Goal: Subscribe to service/newsletter

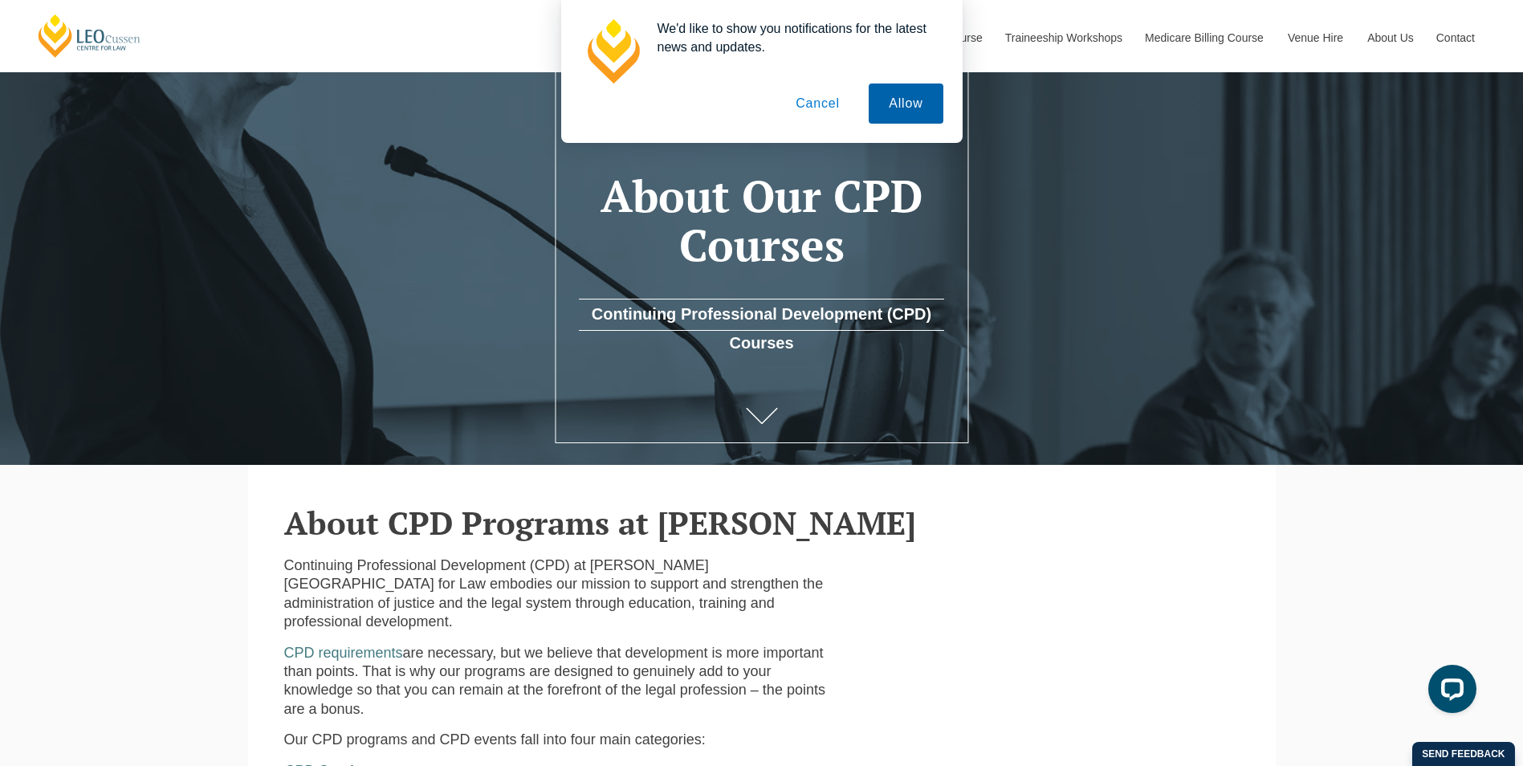
click at [922, 92] on button "Allow" at bounding box center [906, 104] width 74 height 40
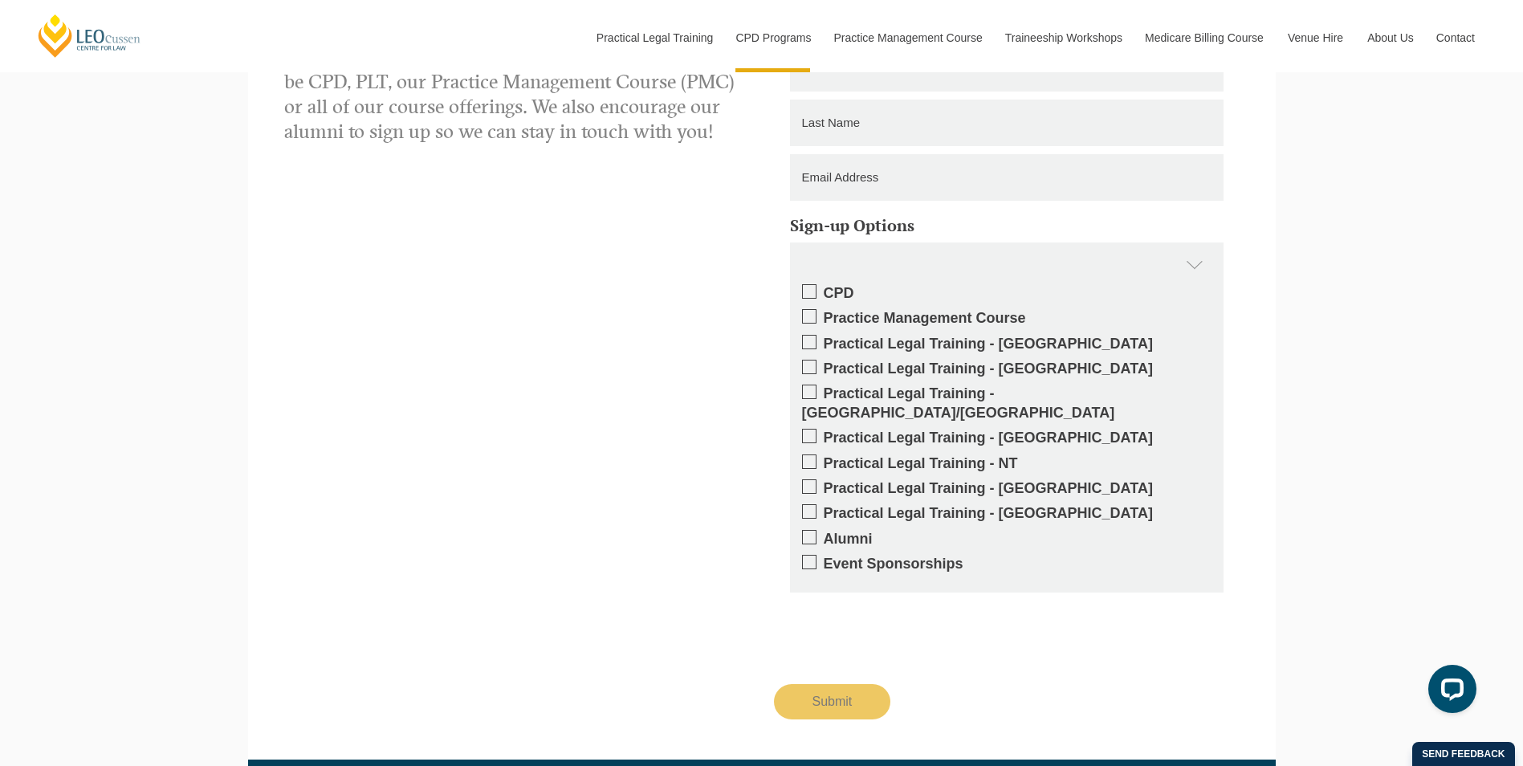
scroll to position [2593, 0]
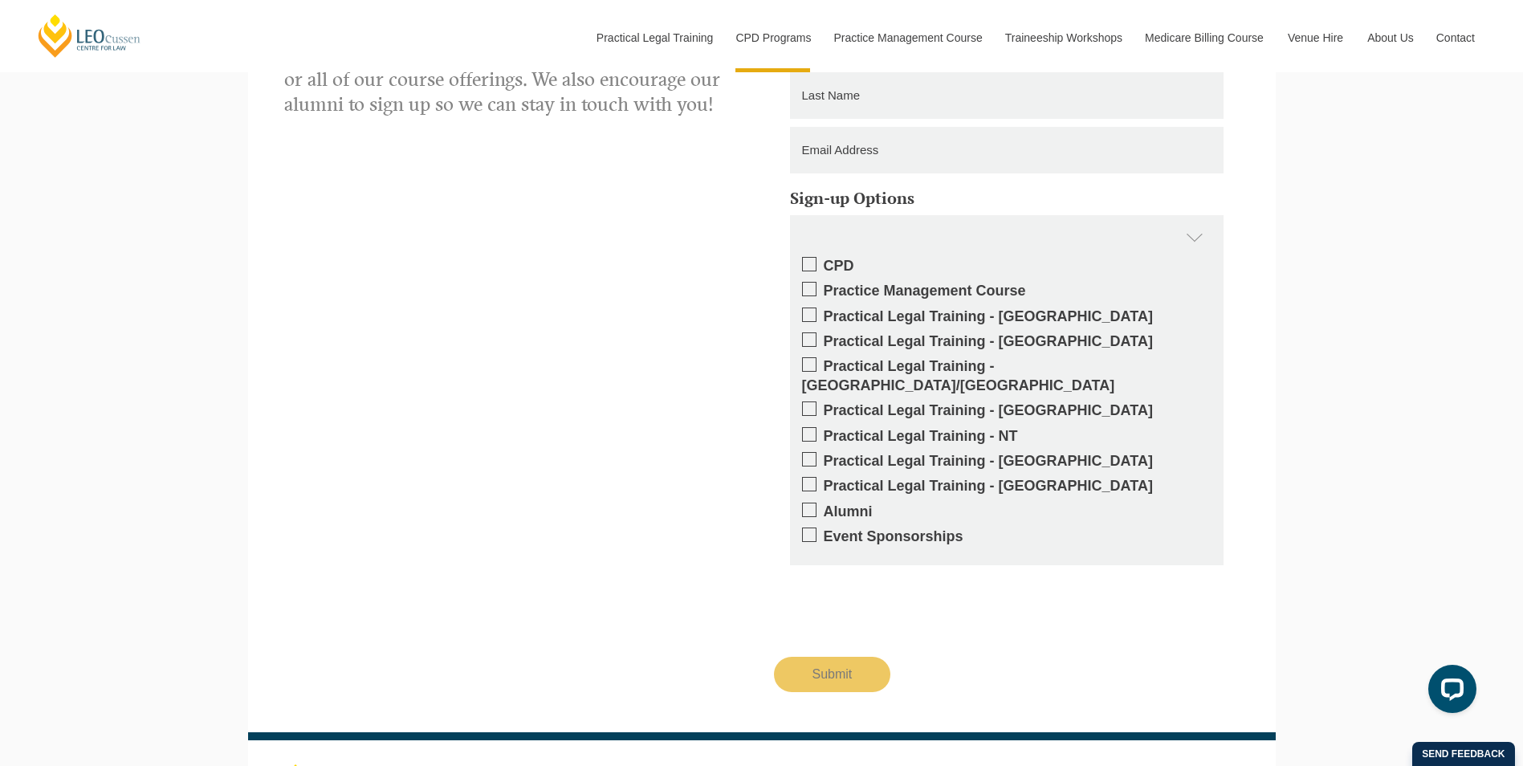
click at [807, 257] on span at bounding box center [809, 264] width 14 height 14
click at [824, 260] on input "CPD" at bounding box center [824, 260] width 0 height 0
click at [810, 282] on span at bounding box center [809, 289] width 14 height 14
click at [824, 285] on input "Practice Management Course" at bounding box center [824, 285] width 0 height 0
click at [840, 657] on input "Submit" at bounding box center [832, 674] width 117 height 35
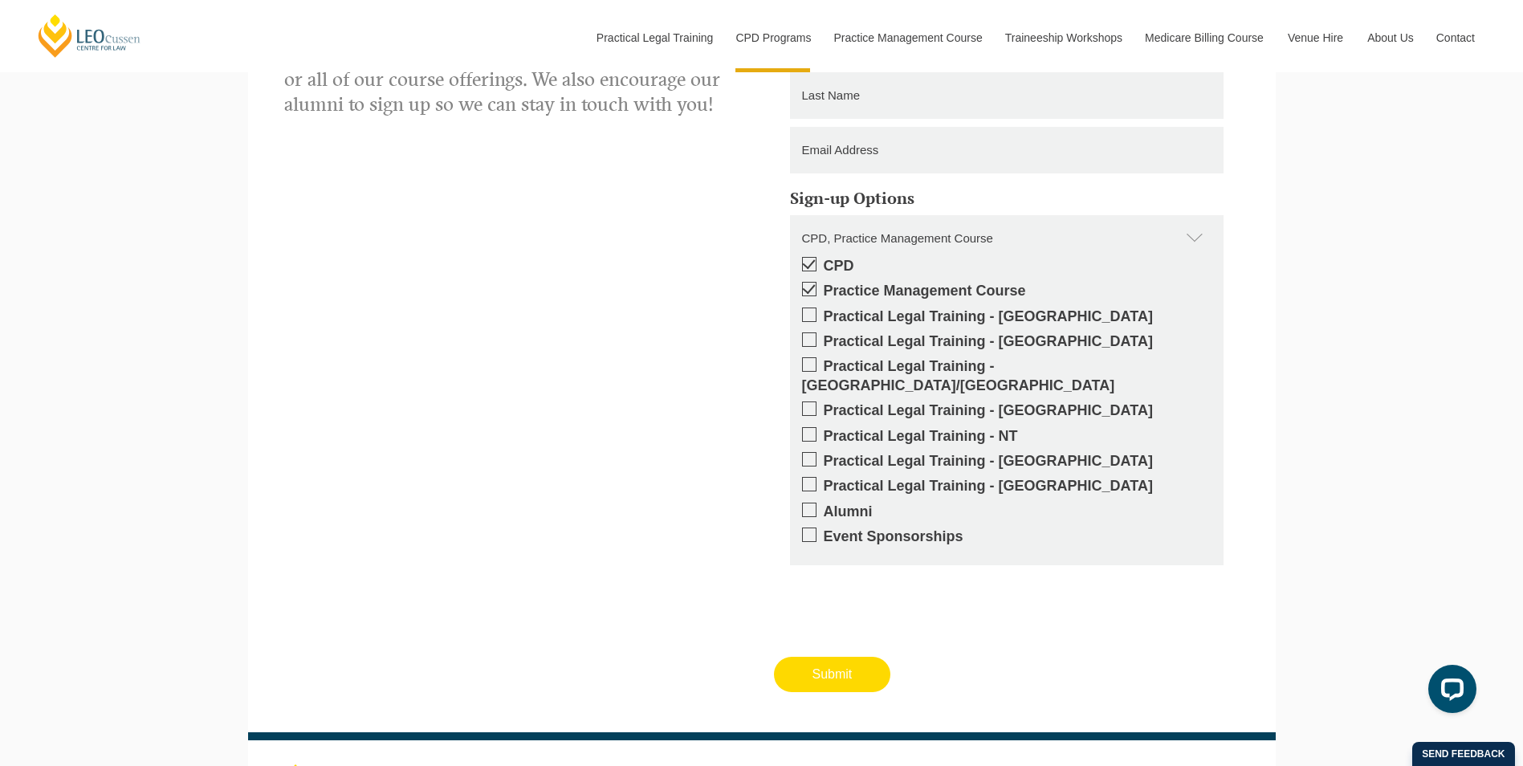
scroll to position [2577, 0]
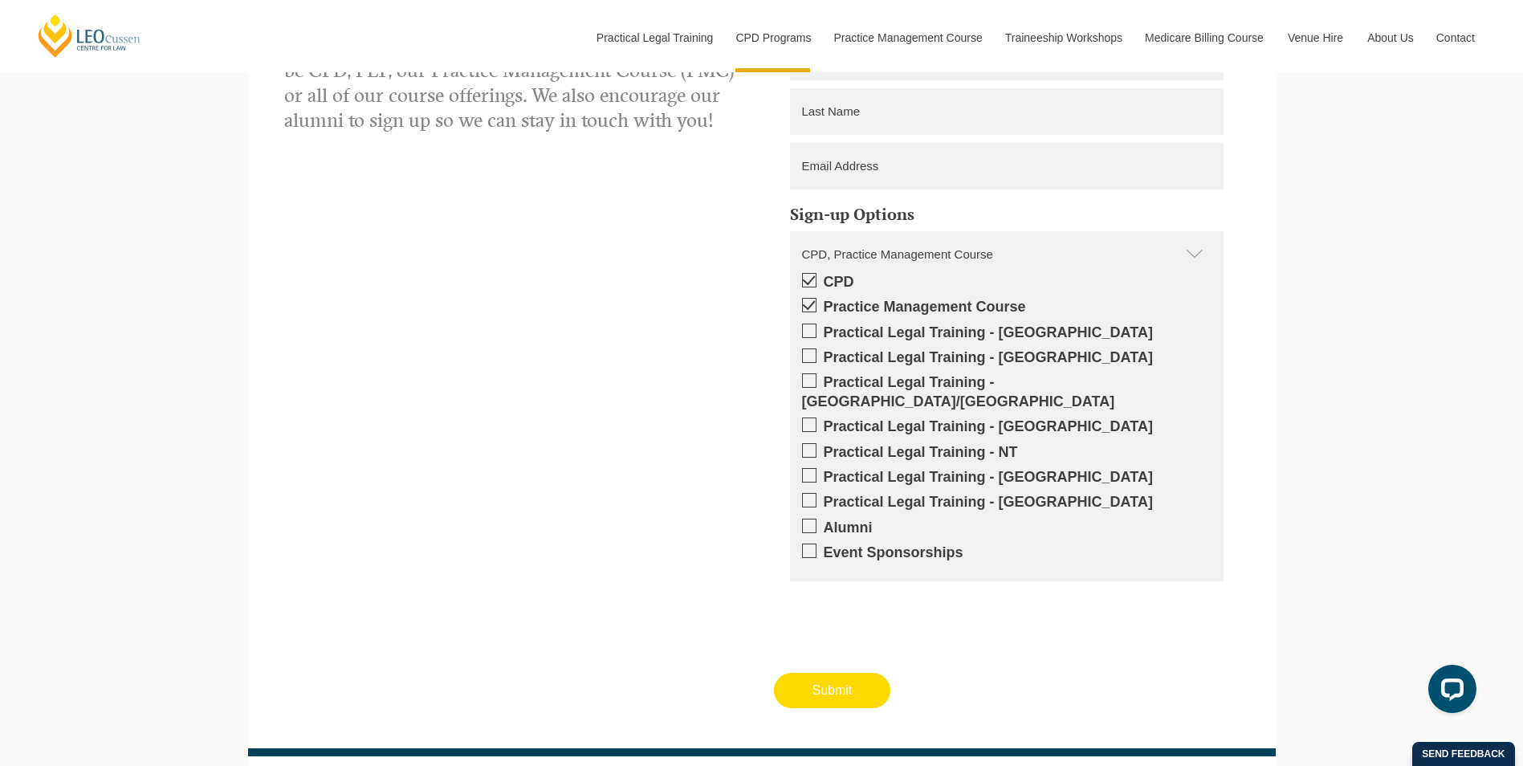
click at [830, 673] on input "Submit" at bounding box center [832, 690] width 117 height 35
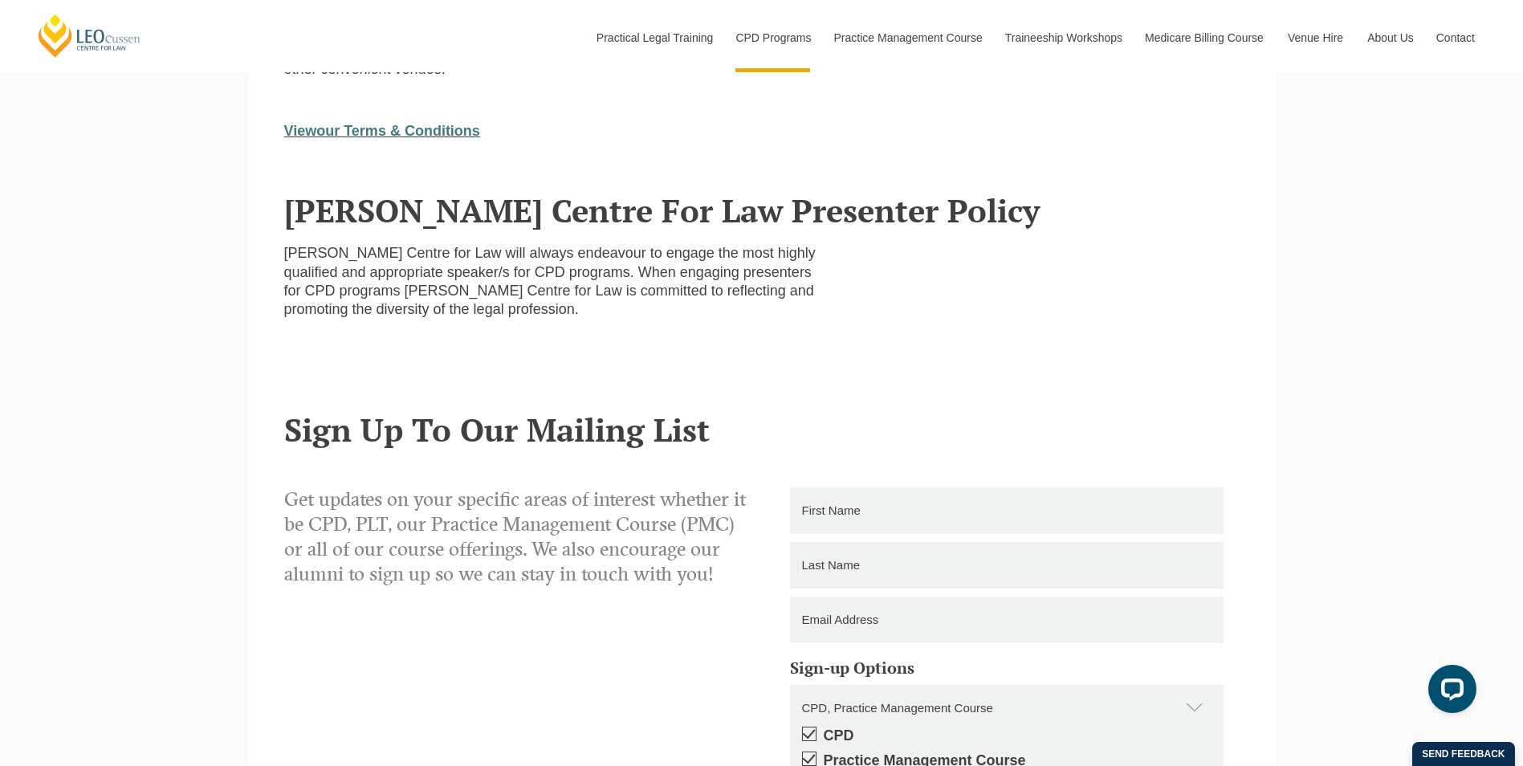
scroll to position [2108, 0]
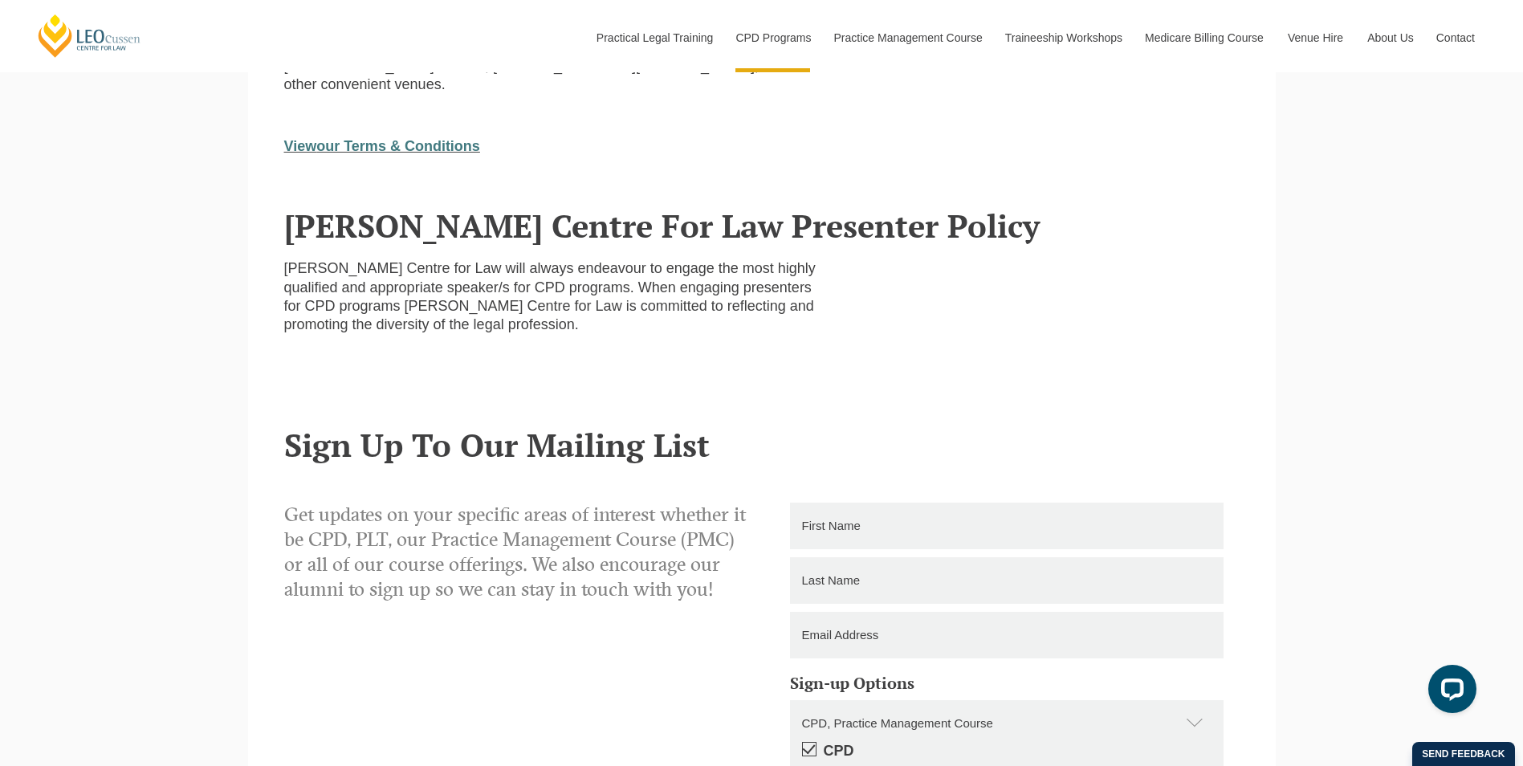
click at [904, 503] on input "text" at bounding box center [1007, 526] width 434 height 47
type input "CAROLYN"
type input "PURNELL-WEBB"
type input "carolyn.purnell-webb@mcdonaldlegal.com.au"
type input "0414878099"
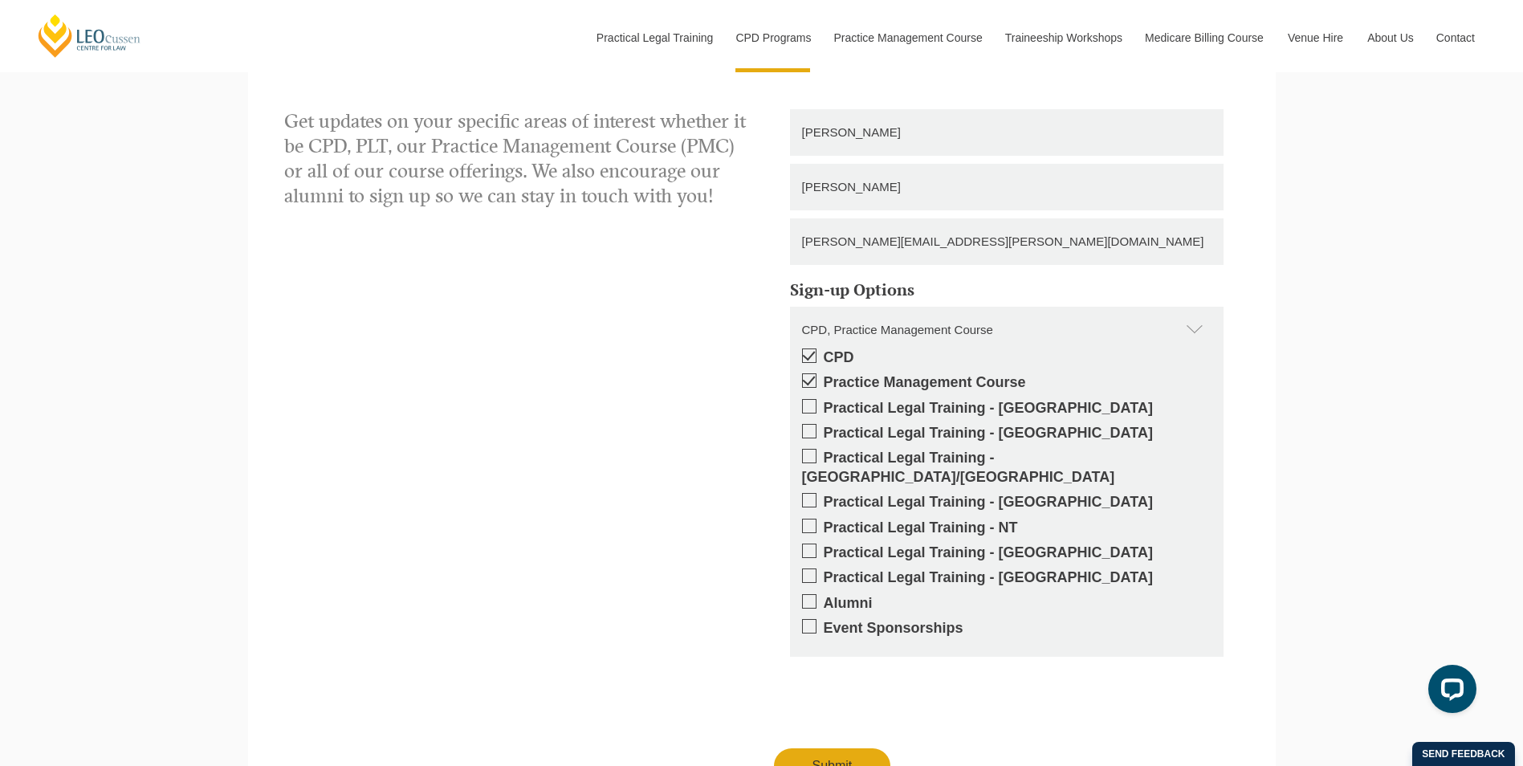
scroll to position [2652, 0]
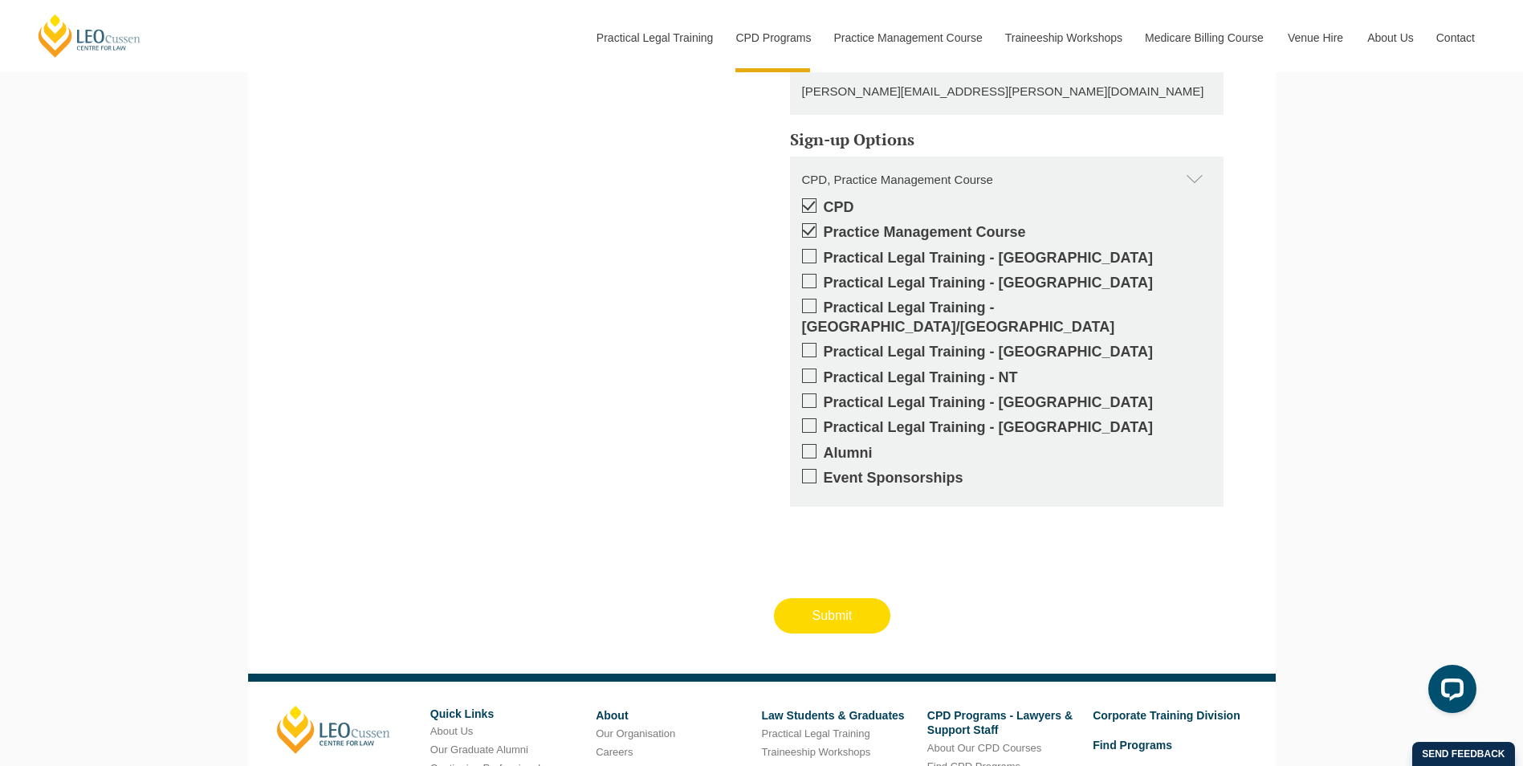
click at [849, 598] on input "Submit" at bounding box center [832, 615] width 117 height 35
type input "Submitting"
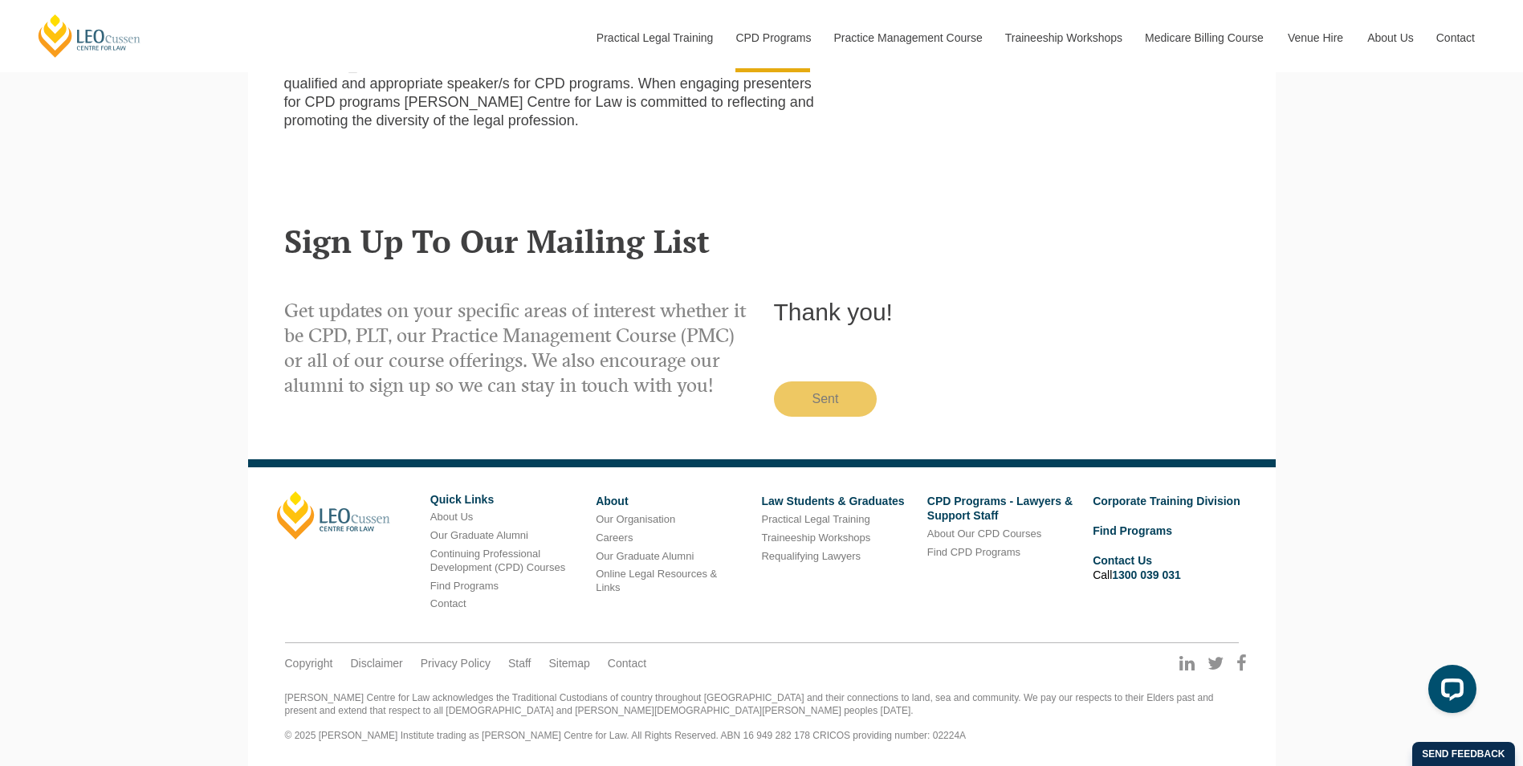
scroll to position [2278, 0]
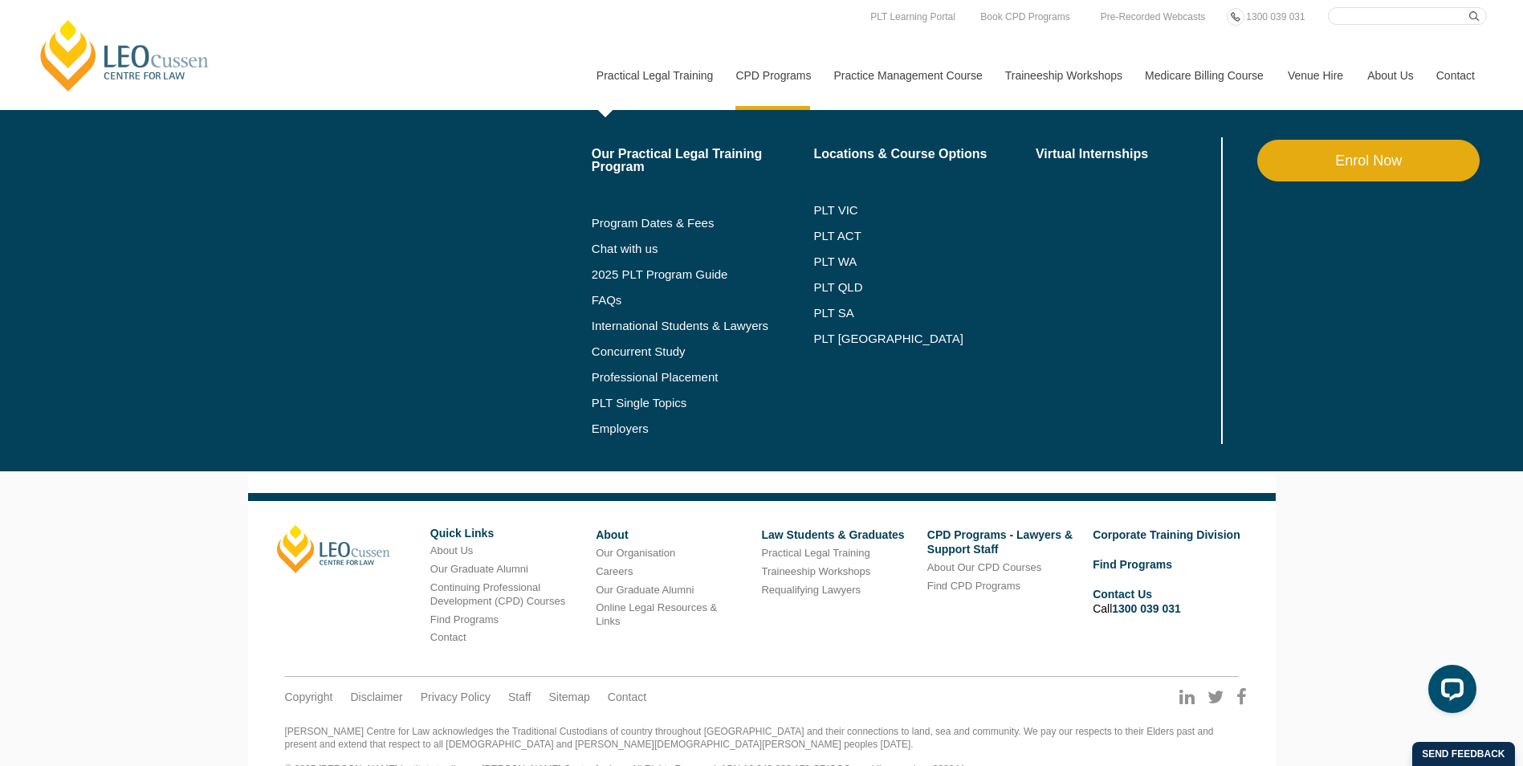
click at [1081, 340] on li "Virtual Internships" at bounding box center [1147, 290] width 222 height 307
